Goal: Information Seeking & Learning: Learn about a topic

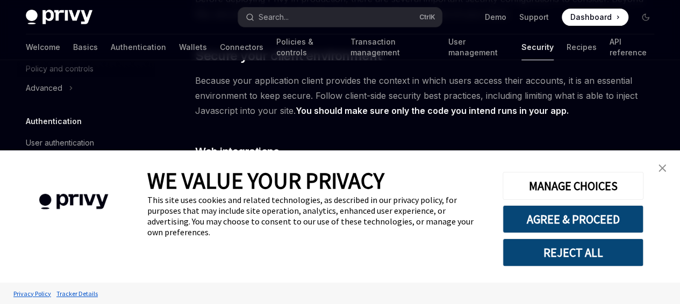
type textarea "*"
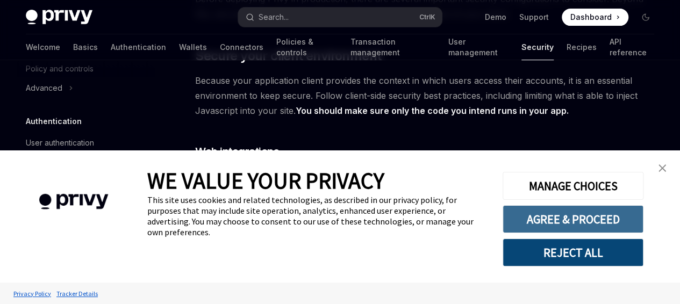
click at [585, 225] on button "AGREE & PROCEED" at bounding box center [572, 219] width 141 height 28
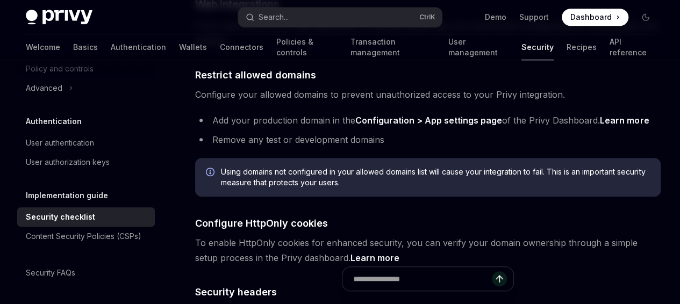
scroll to position [376, 0]
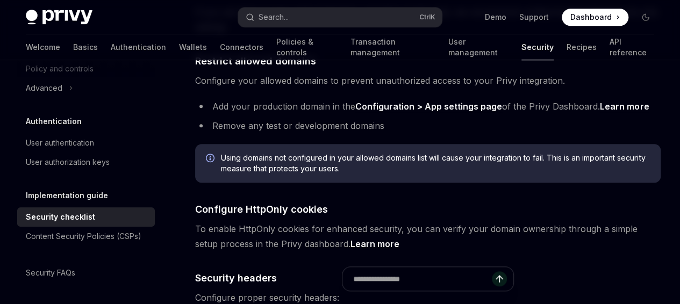
click at [379, 112] on link "Configuration > App settings page" at bounding box center [428, 106] width 147 height 11
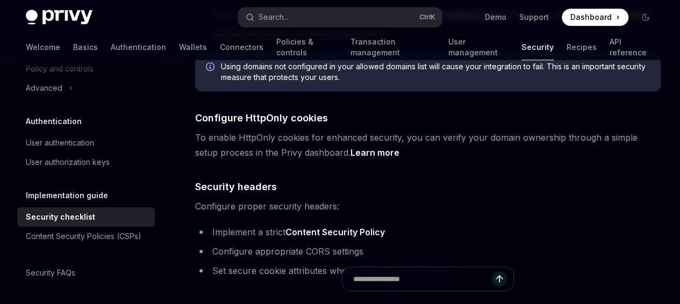
scroll to position [484, 0]
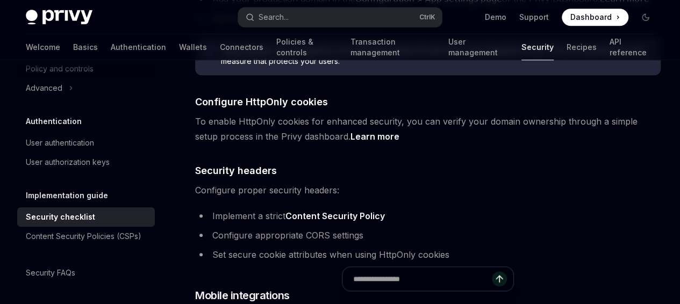
click at [210, 57] on icon "Info" at bounding box center [211, 51] width 11 height 11
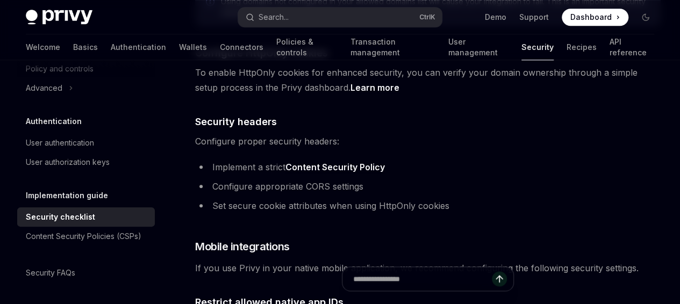
scroll to position [537, 0]
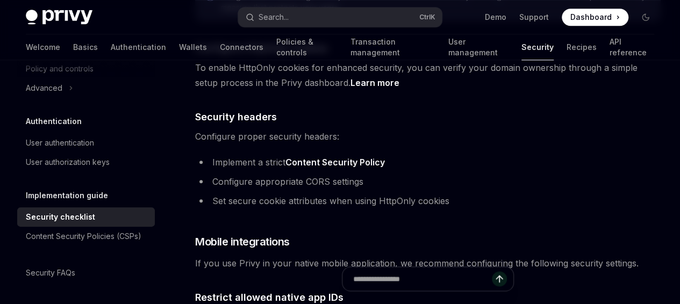
click at [350, 89] on link "Learn more" at bounding box center [374, 82] width 49 height 11
type textarea "*"
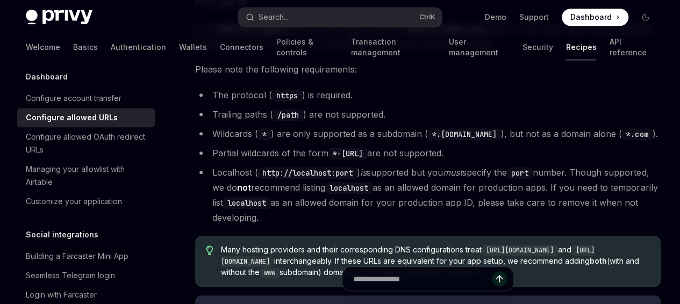
scroll to position [269, 0]
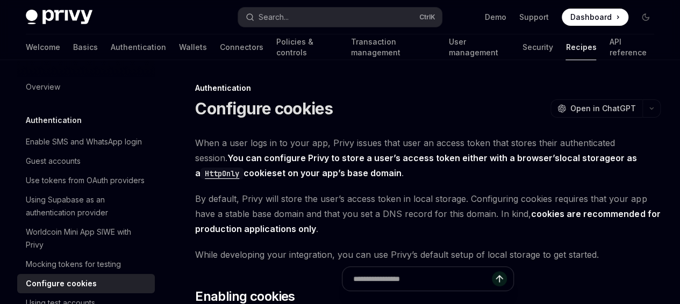
scroll to position [127, 0]
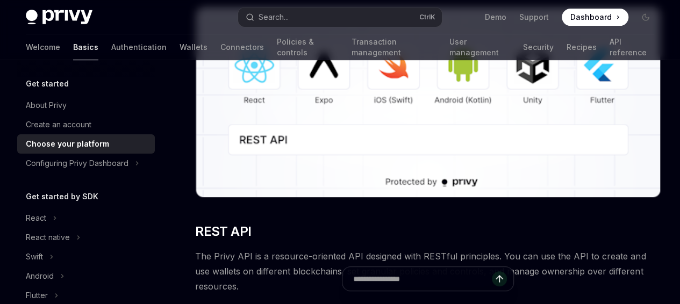
scroll to position [215, 0]
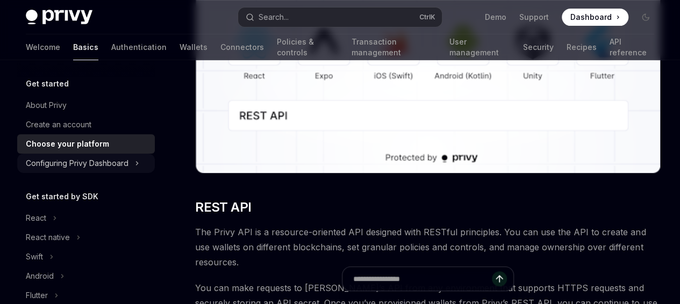
click at [98, 166] on div "Configuring Privy Dashboard" at bounding box center [77, 163] width 103 height 13
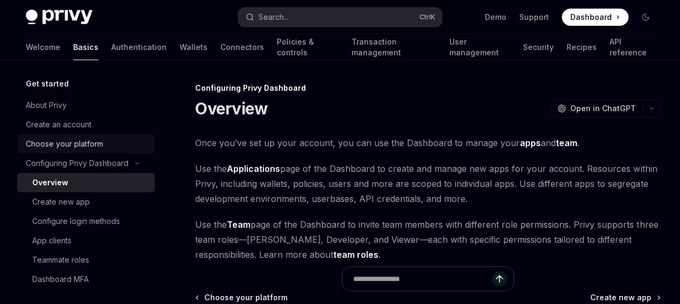
click at [92, 144] on div "Choose your platform" at bounding box center [64, 144] width 77 height 13
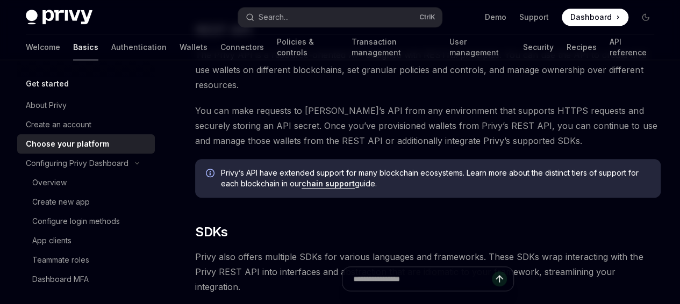
scroll to position [430, 0]
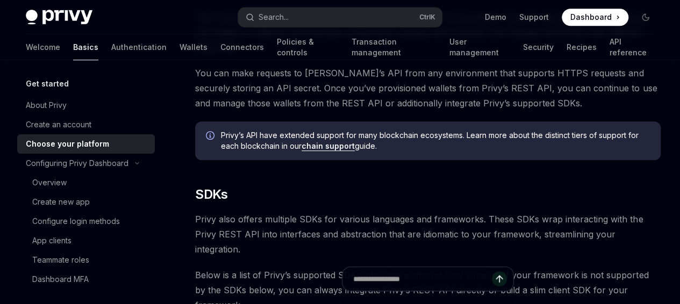
click at [344, 141] on link "chain support" at bounding box center [327, 146] width 53 height 10
type textarea "*"
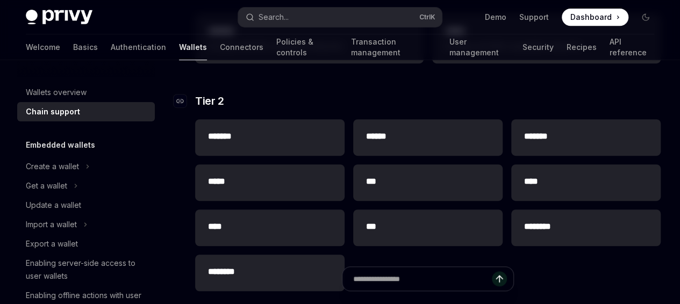
scroll to position [269, 0]
